Goal: Task Accomplishment & Management: Use online tool/utility

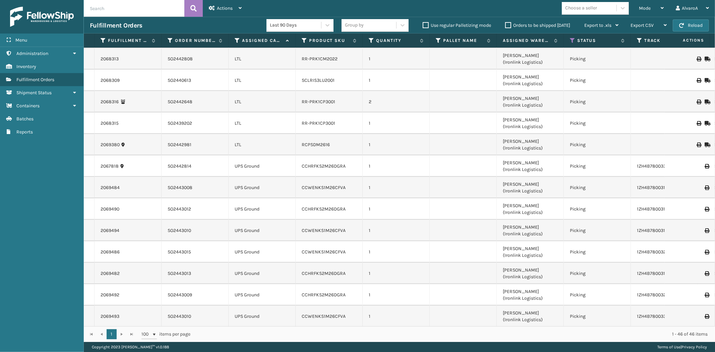
scroll to position [848, 0]
click at [507, 25] on label "Orders to be shipped [DATE]" at bounding box center [537, 25] width 65 height 6
click at [506, 25] on input "Orders to be shipped [DATE]" at bounding box center [505, 23] width 0 height 4
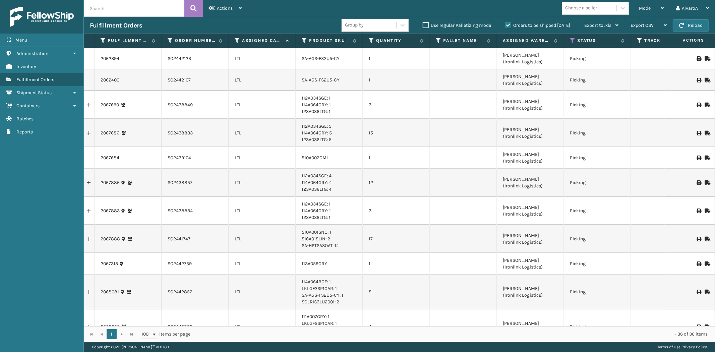
click at [507, 25] on label "Orders to be shipped [DATE]" at bounding box center [537, 25] width 65 height 6
click at [506, 25] on input "Orders to be shipped [DATE]" at bounding box center [505, 23] width 0 height 4
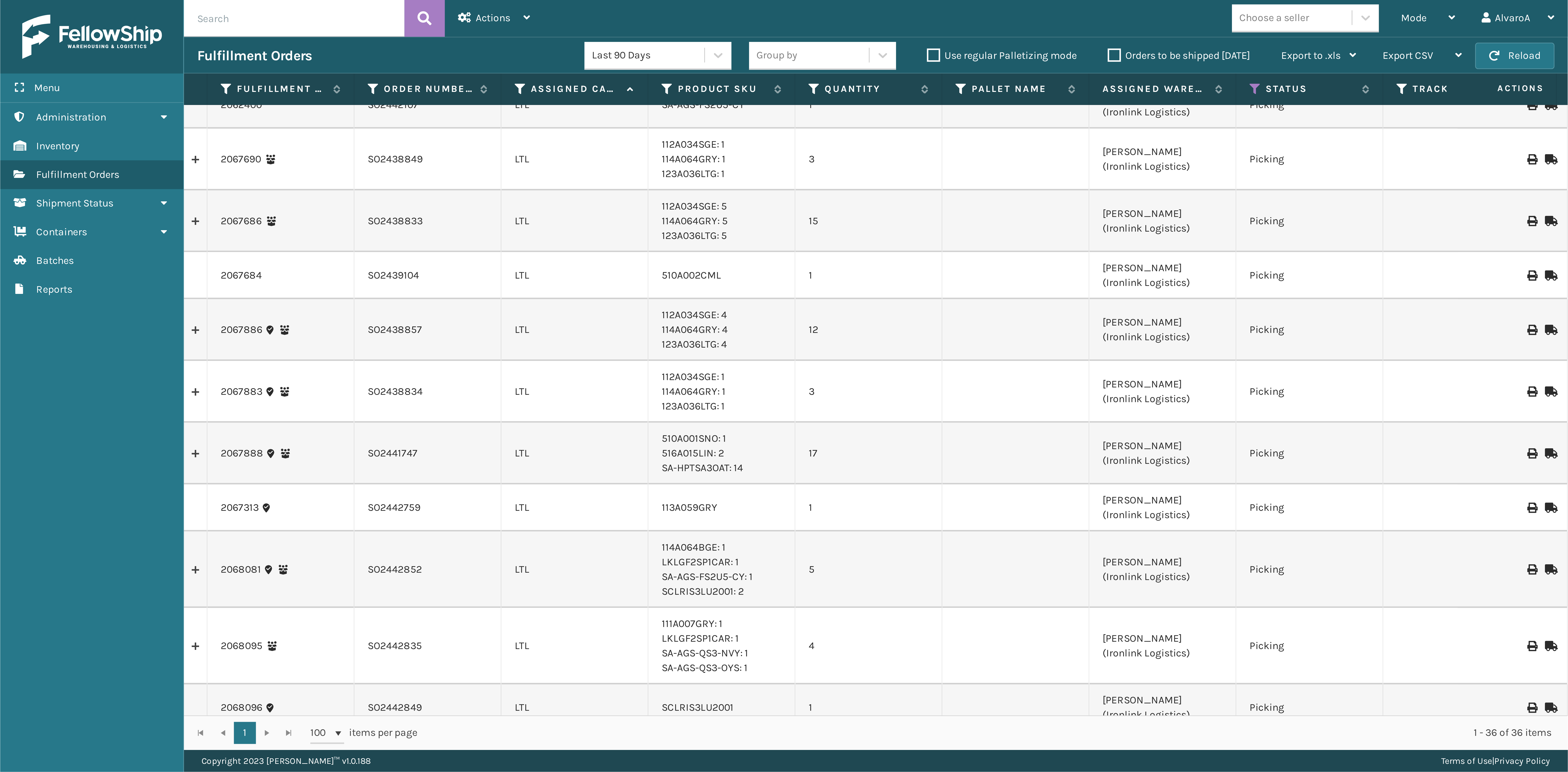
scroll to position [0, 0]
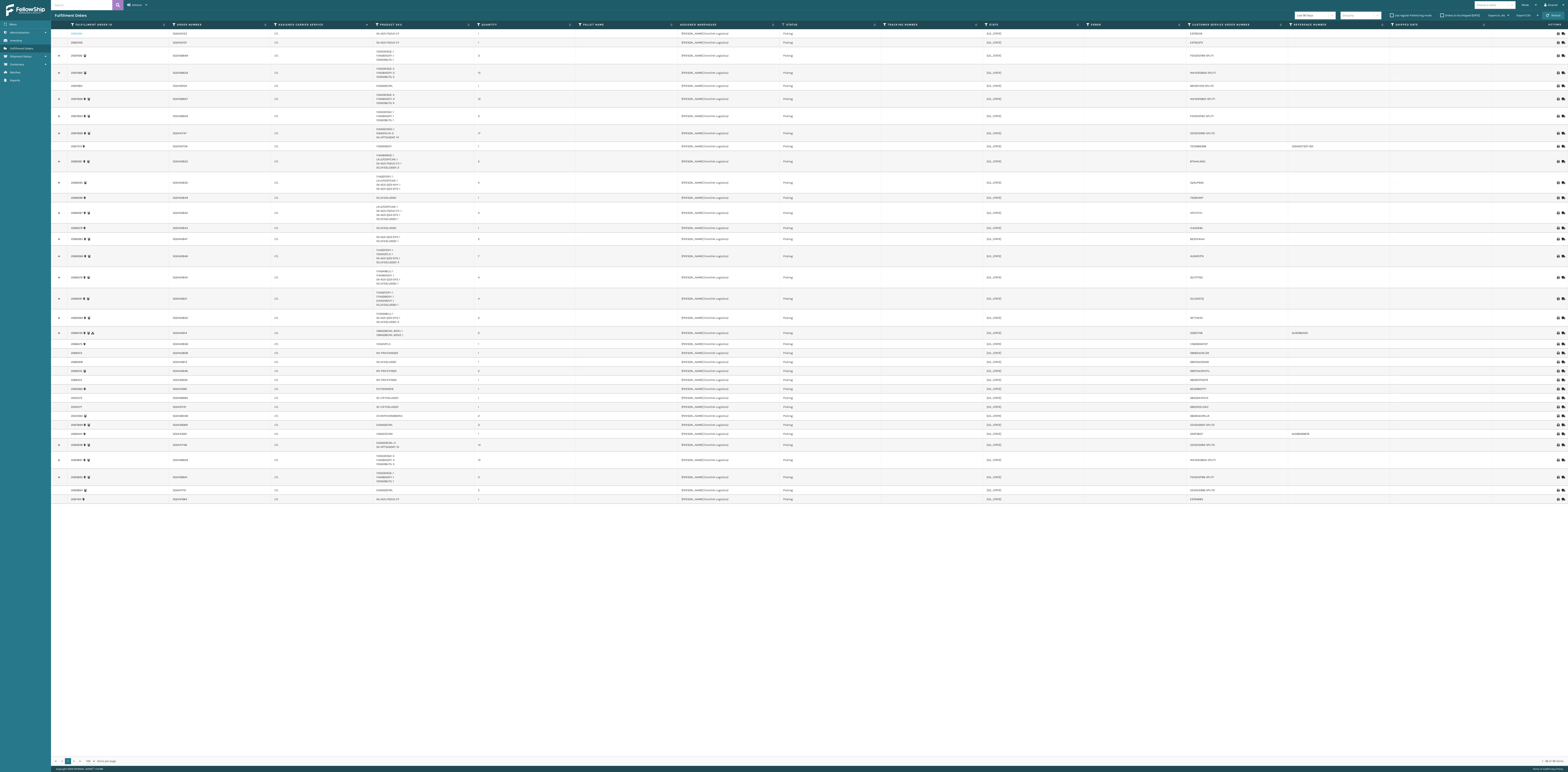
click at [77, 33] on link "2062394" at bounding box center [77, 33] width 12 height 4
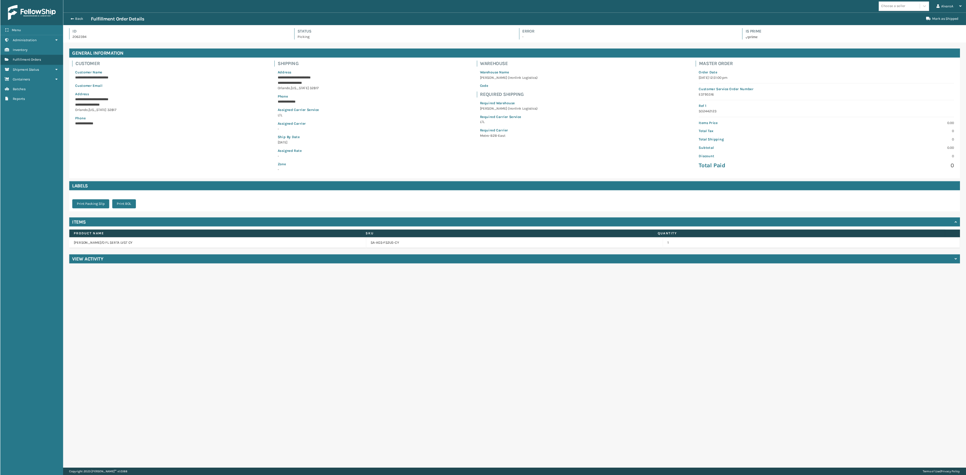
scroll to position [16, 882]
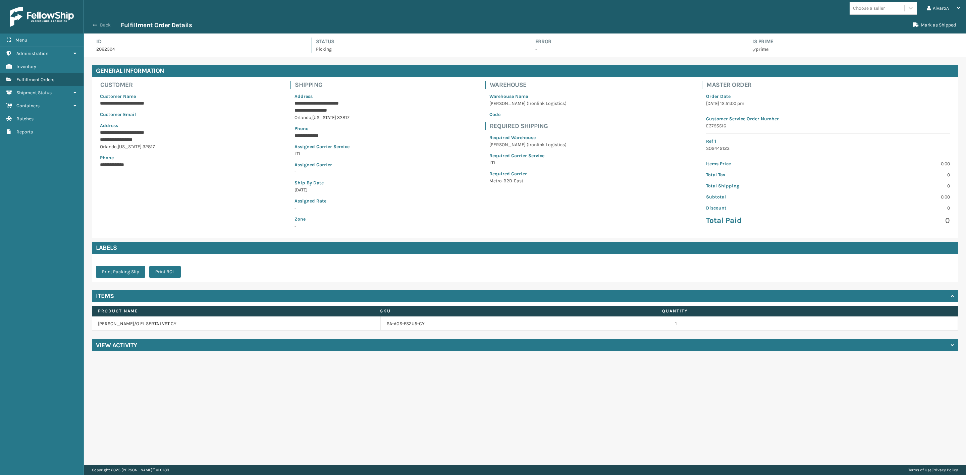
click at [103, 26] on button "Back" at bounding box center [105, 25] width 31 height 6
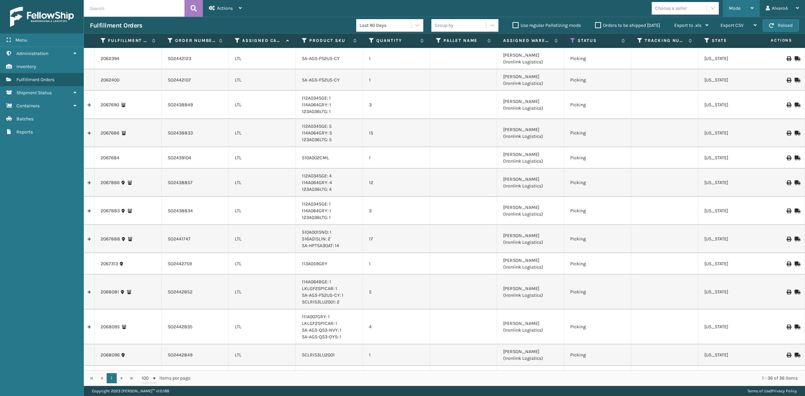
click at [715, 9] on span "Mode" at bounding box center [735, 8] width 12 height 6
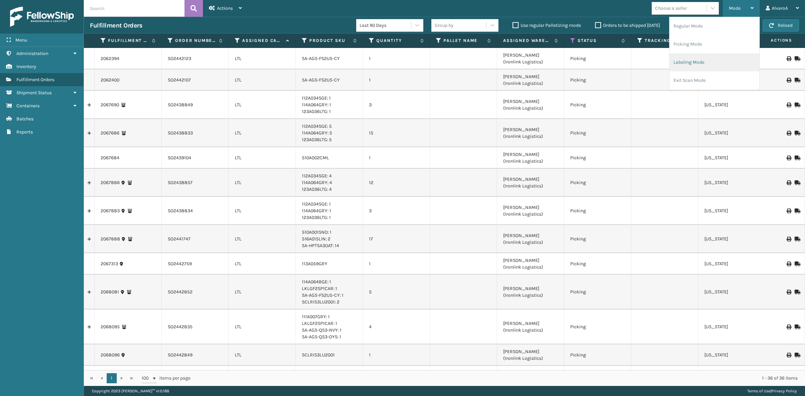
click at [679, 63] on li "Labeling Mode" at bounding box center [714, 62] width 90 height 18
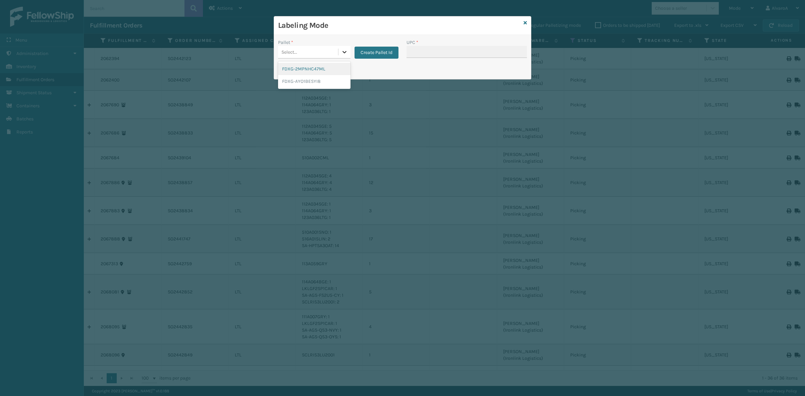
click at [344, 56] on div at bounding box center [344, 52] width 12 height 12
click at [313, 79] on div "FDXG-AYO1BESYI8" at bounding box center [314, 81] width 72 height 12
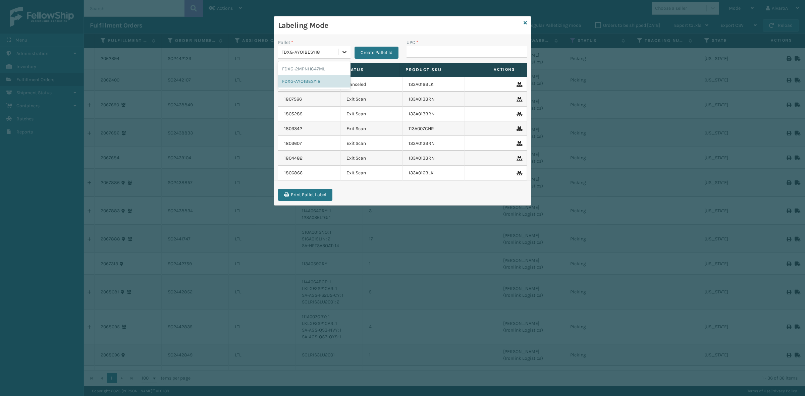
click at [339, 53] on div at bounding box center [344, 52] width 12 height 12
click at [321, 66] on div "FDXG-2MPNHC47ML" at bounding box center [314, 69] width 72 height 12
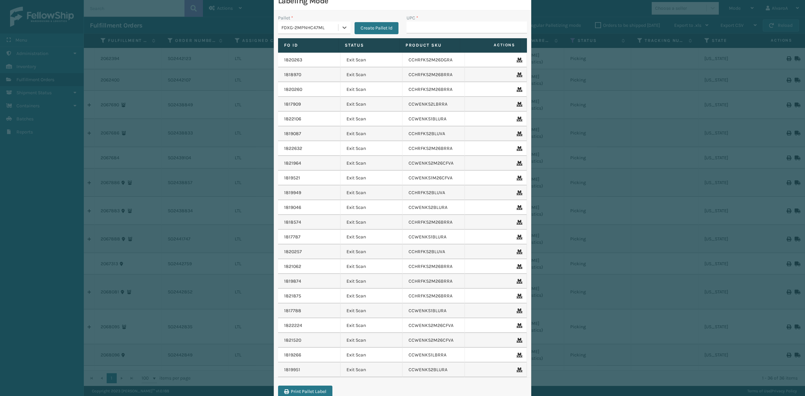
scroll to position [5, 0]
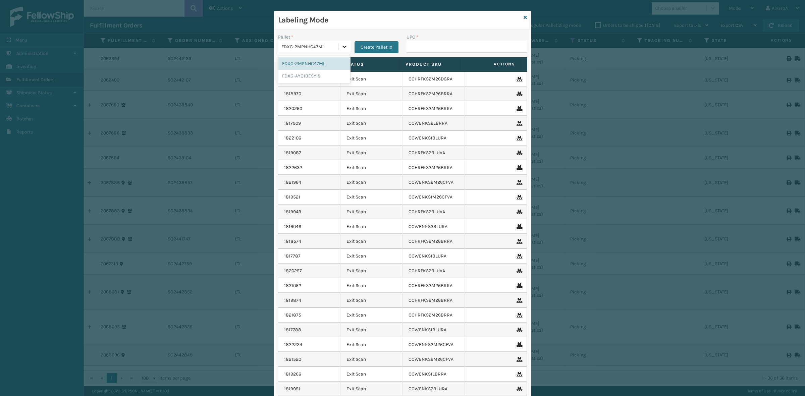
click at [342, 46] on icon at bounding box center [344, 47] width 4 height 2
click at [299, 75] on div "FDXG-AYO1BESYI8" at bounding box center [314, 76] width 72 height 12
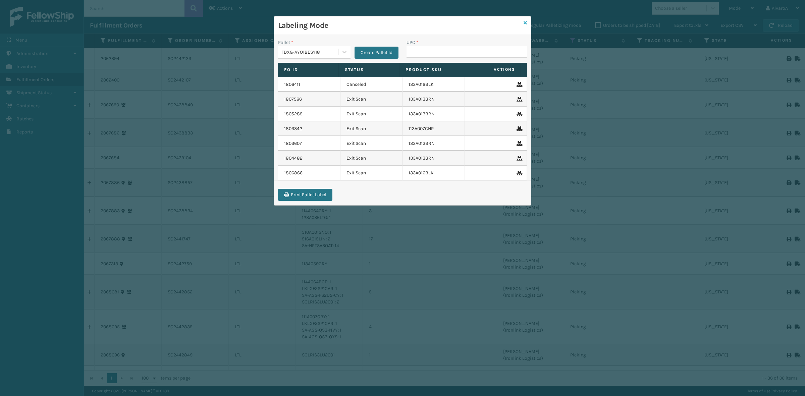
click at [524, 22] on icon at bounding box center [525, 22] width 3 height 5
